Goal: Navigation & Orientation: Go to known website

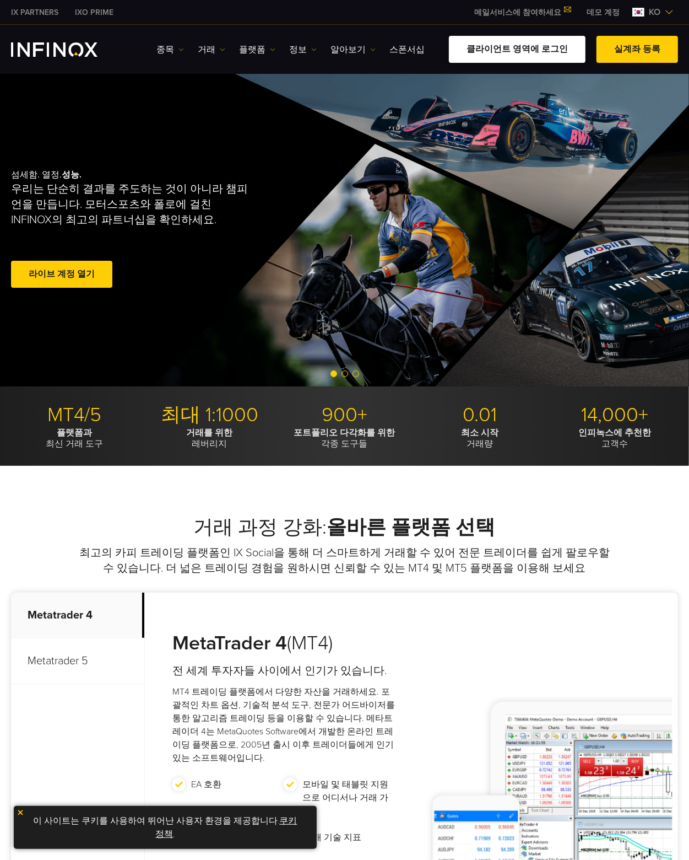
click at [542, 47] on link "클라이언트 영역에 로그인" at bounding box center [517, 49] width 137 height 27
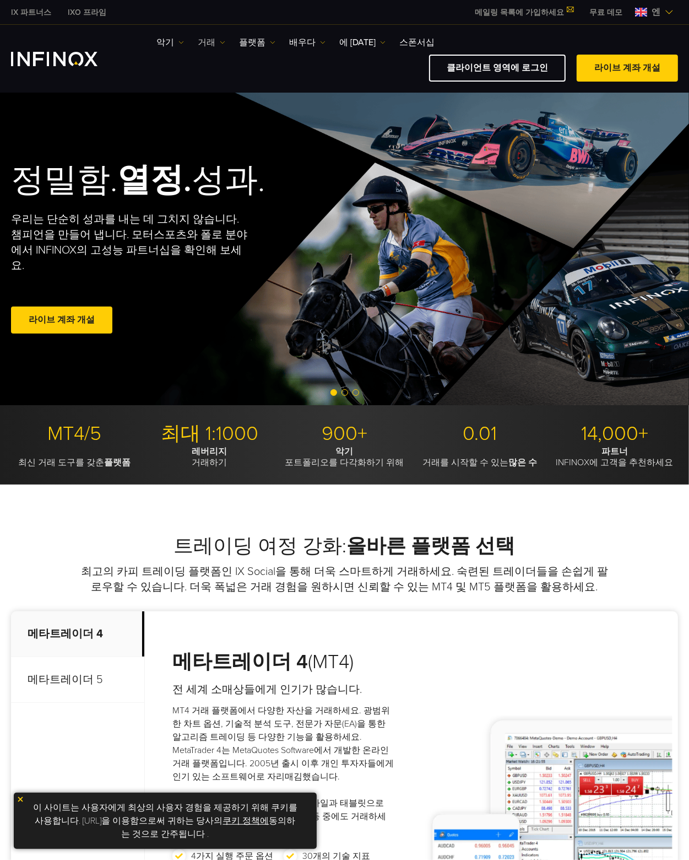
click at [203, 40] on font "거래" at bounding box center [207, 42] width 18 height 11
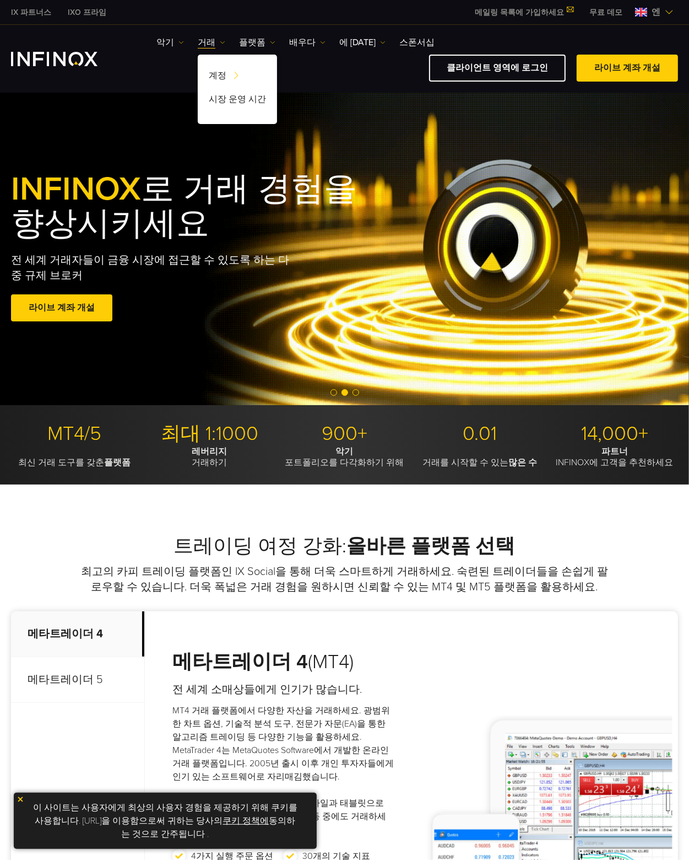
click at [671, 10] on img at bounding box center [669, 12] width 9 height 9
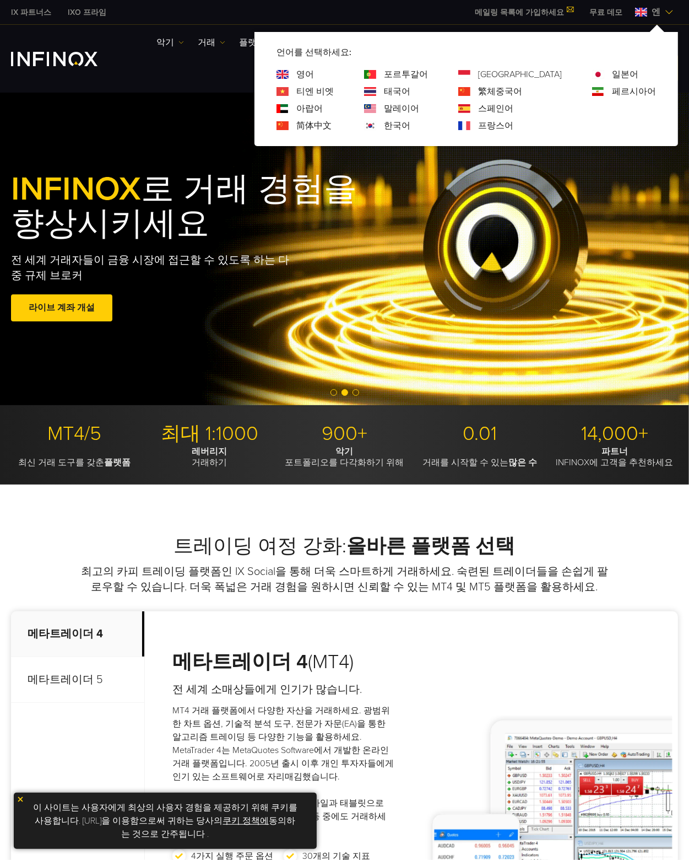
click at [671, 10] on img at bounding box center [669, 12] width 9 height 9
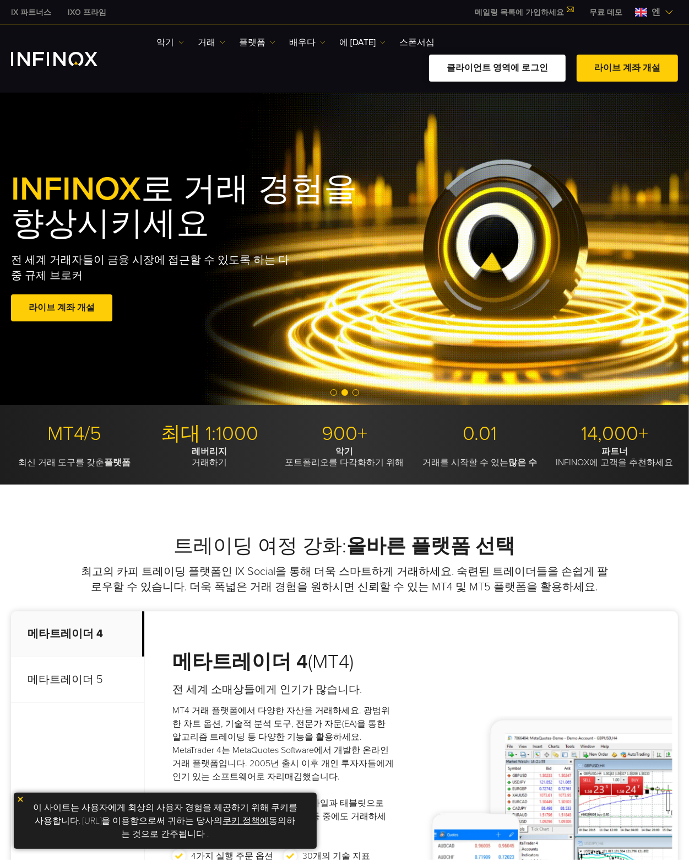
click at [531, 68] on font "클라이언트 영역에 로그인" at bounding box center [497, 67] width 101 height 11
